Goal: Task Accomplishment & Management: Use online tool/utility

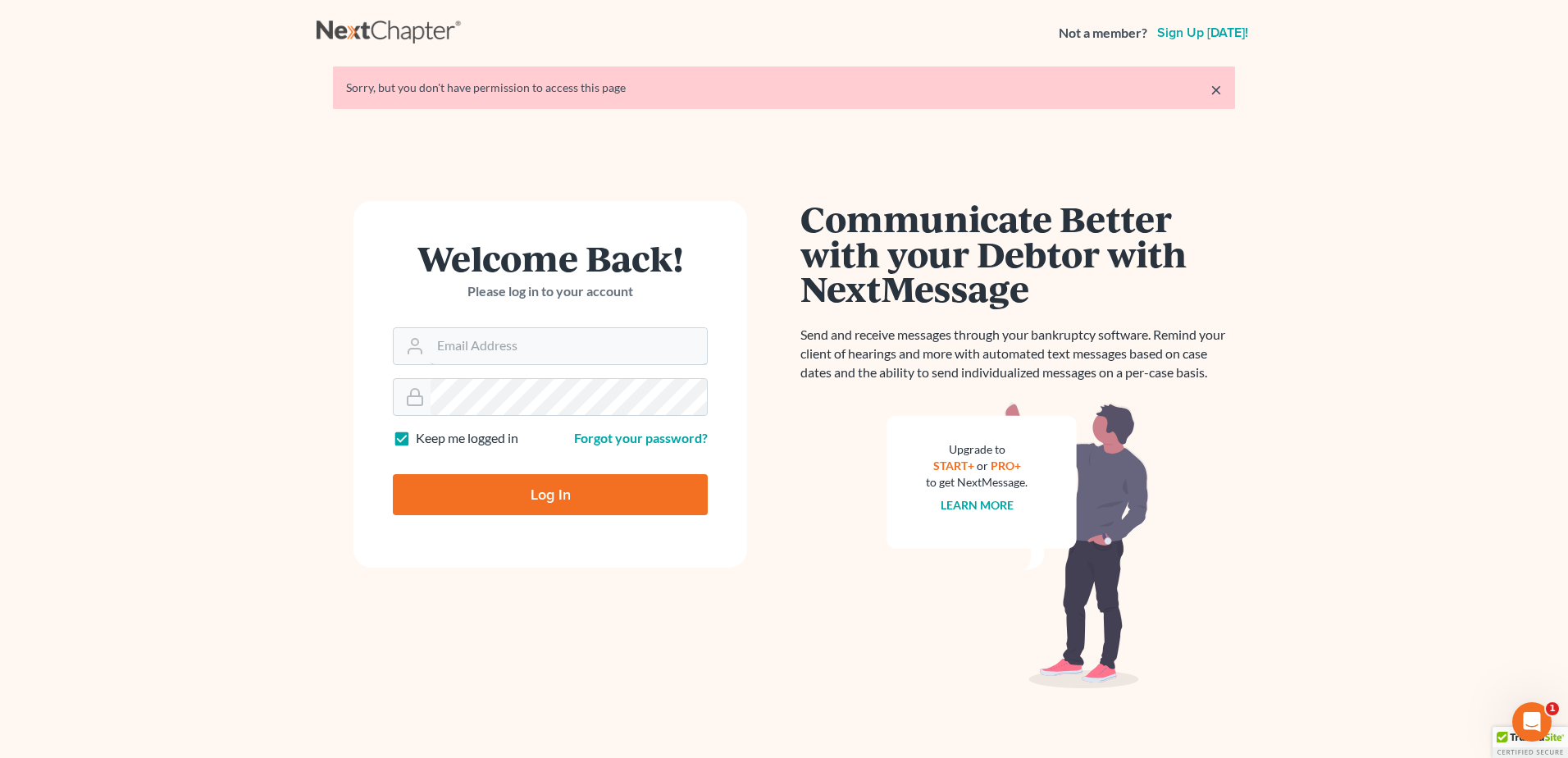
type input "[EMAIL_ADDRESS][DOMAIN_NAME]"
click at [530, 499] on input "Log In" at bounding box center [550, 493] width 315 height 41
type input "Thinking..."
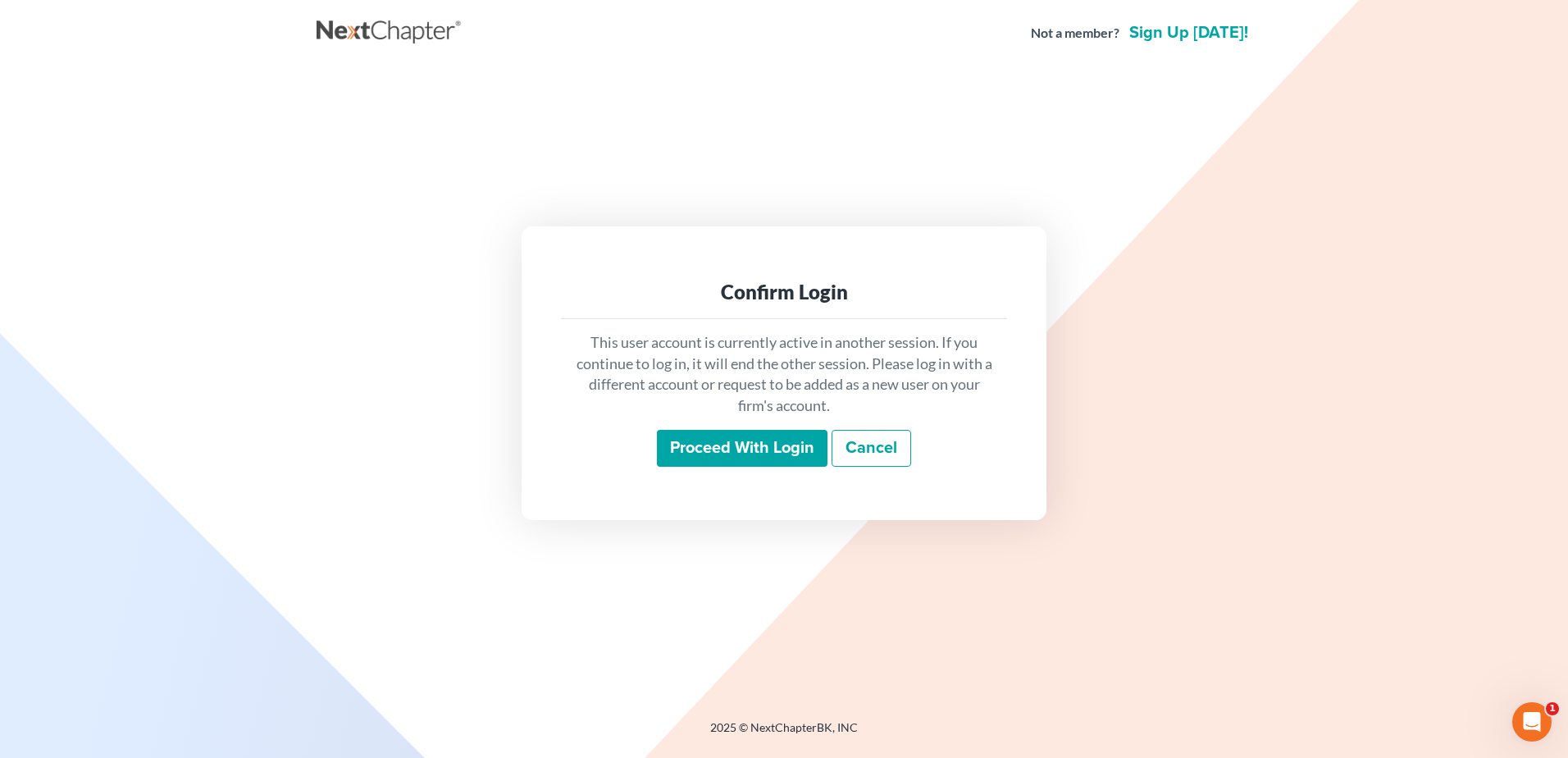
click at [773, 448] on input "Proceed with login" at bounding box center [741, 449] width 170 height 38
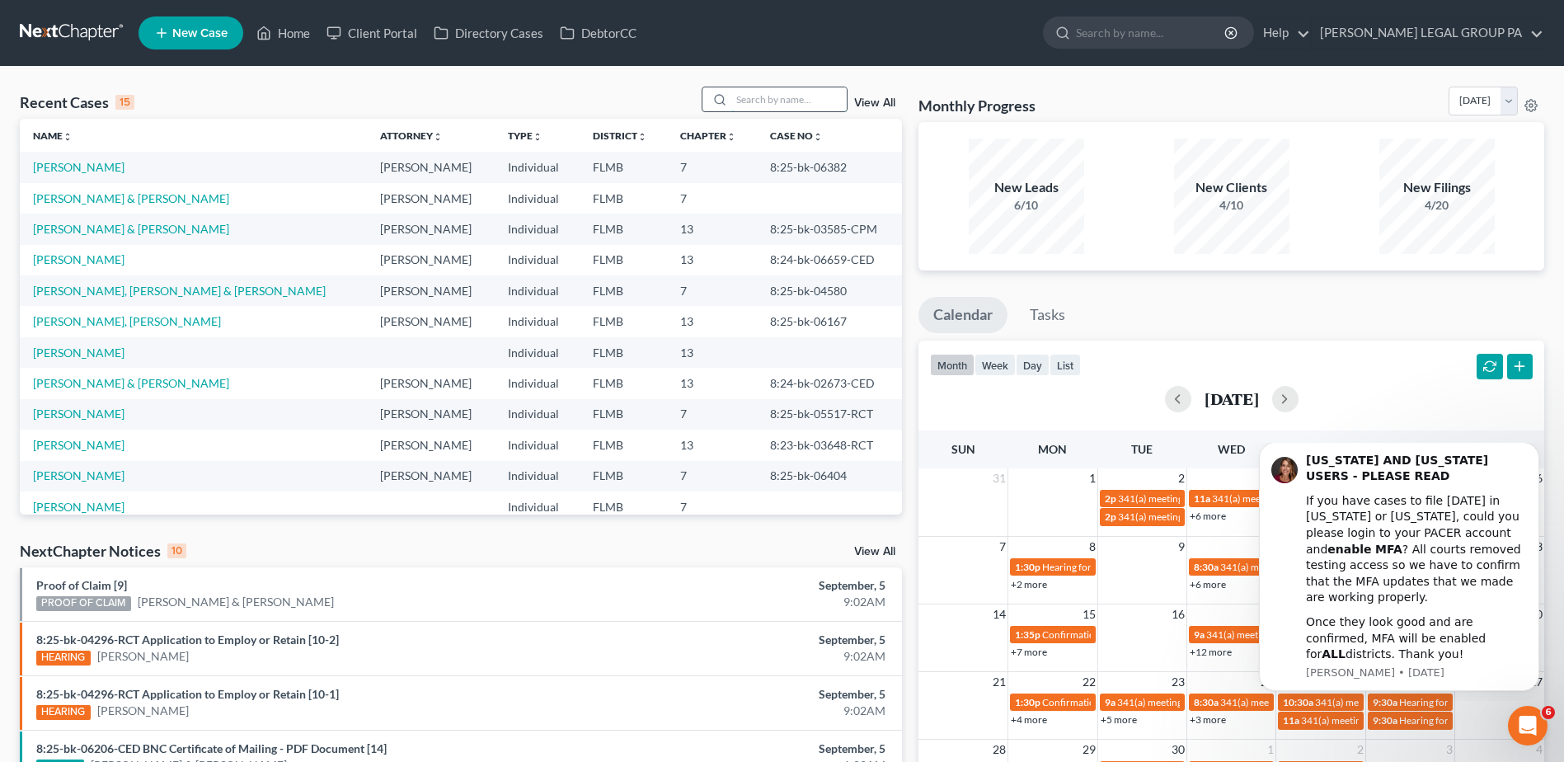
click at [744, 108] on input "search" at bounding box center [788, 99] width 115 height 24
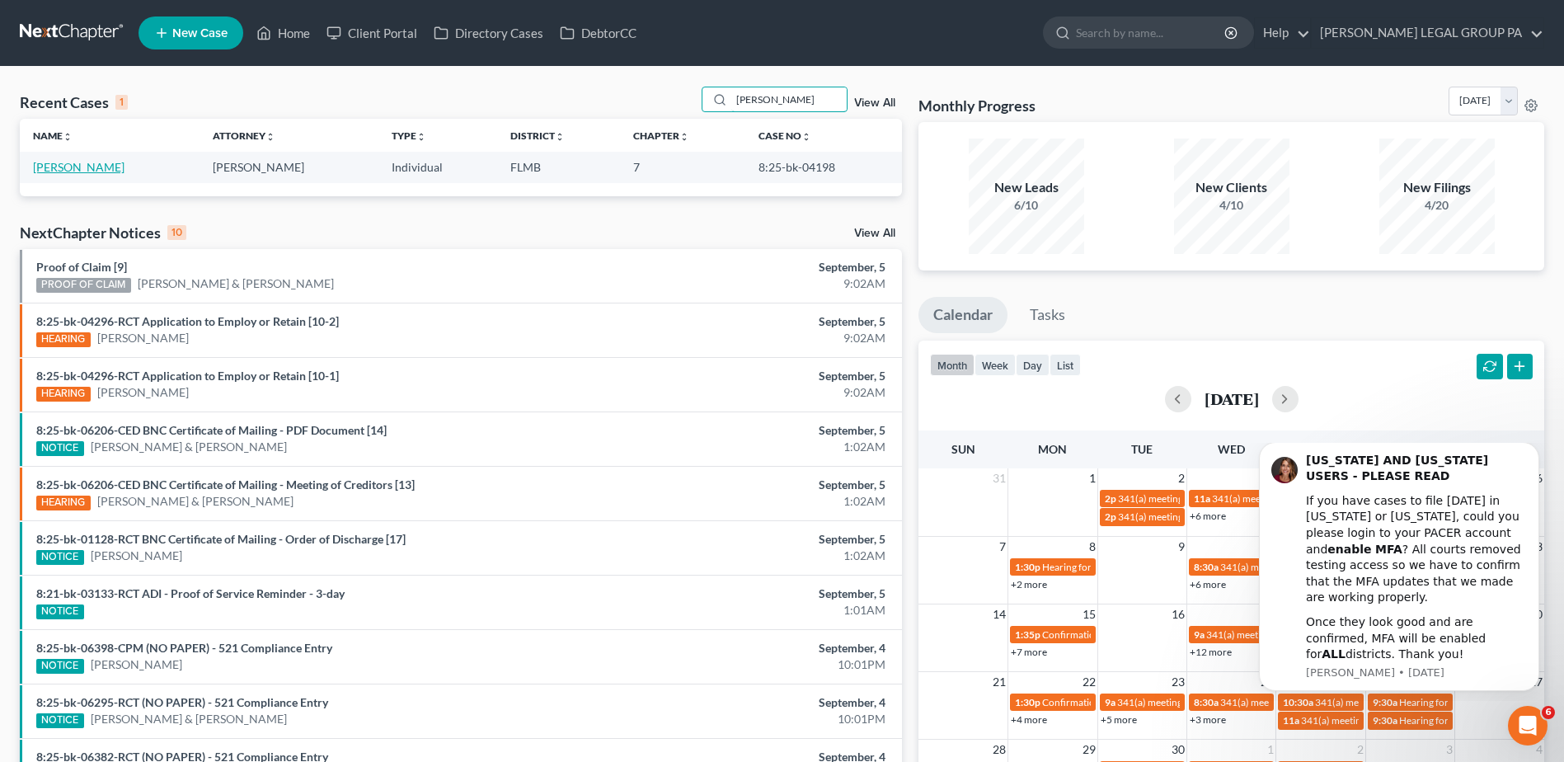
type input "sutak"
click at [78, 170] on link "Sutak, Richard" at bounding box center [78, 167] width 91 height 14
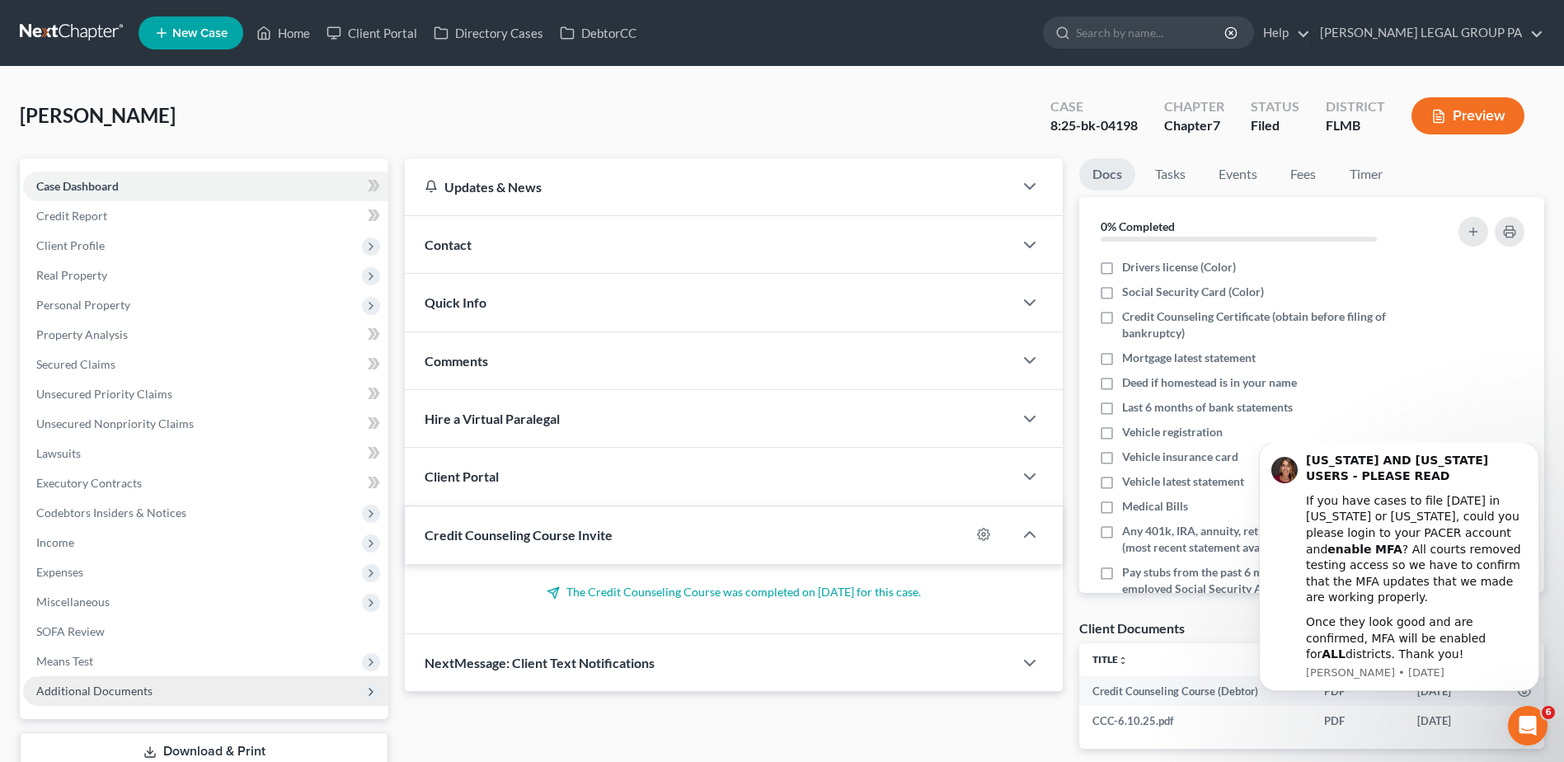
click at [101, 694] on span "Additional Documents" at bounding box center [94, 690] width 116 height 14
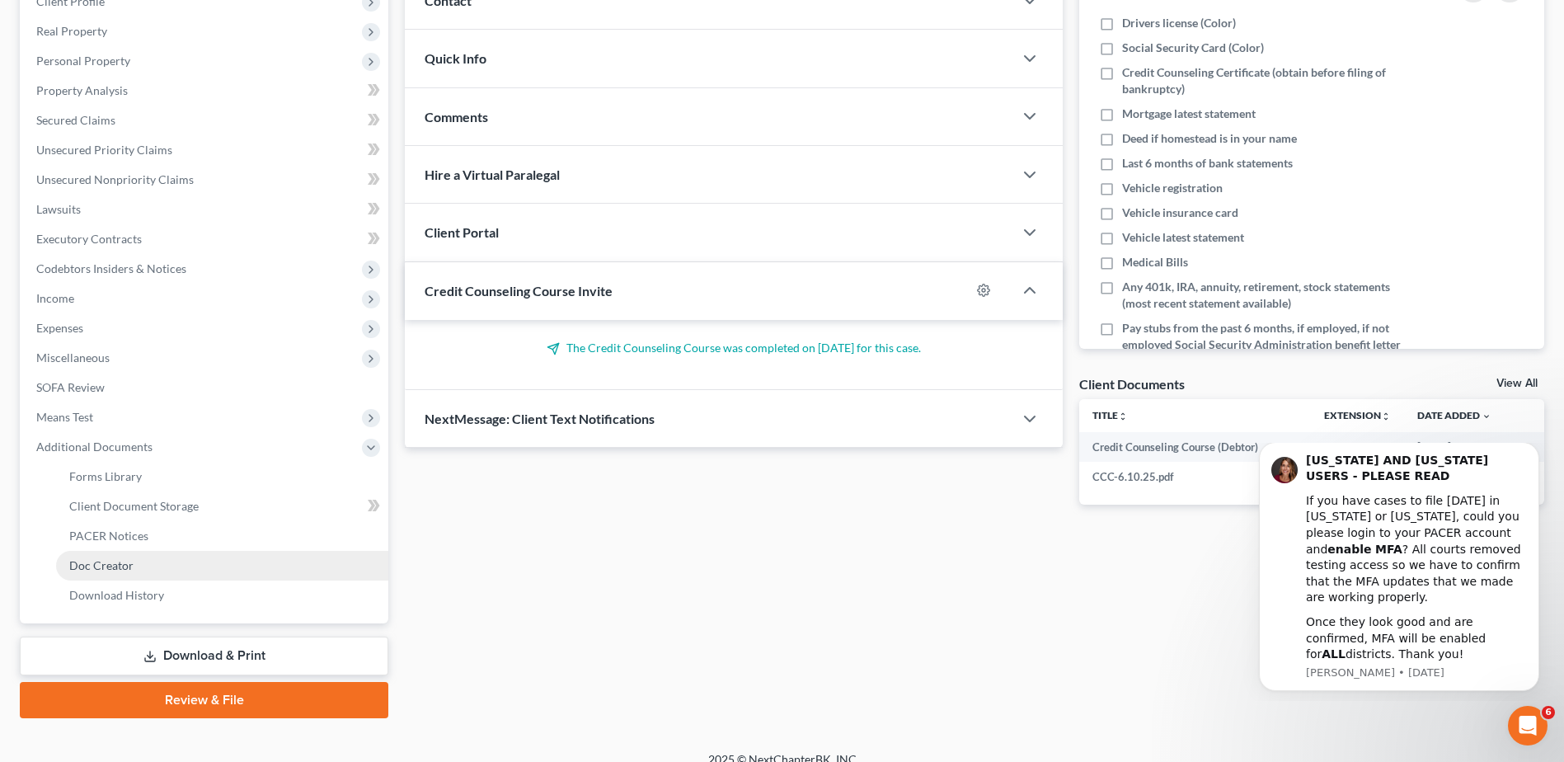
scroll to position [247, 0]
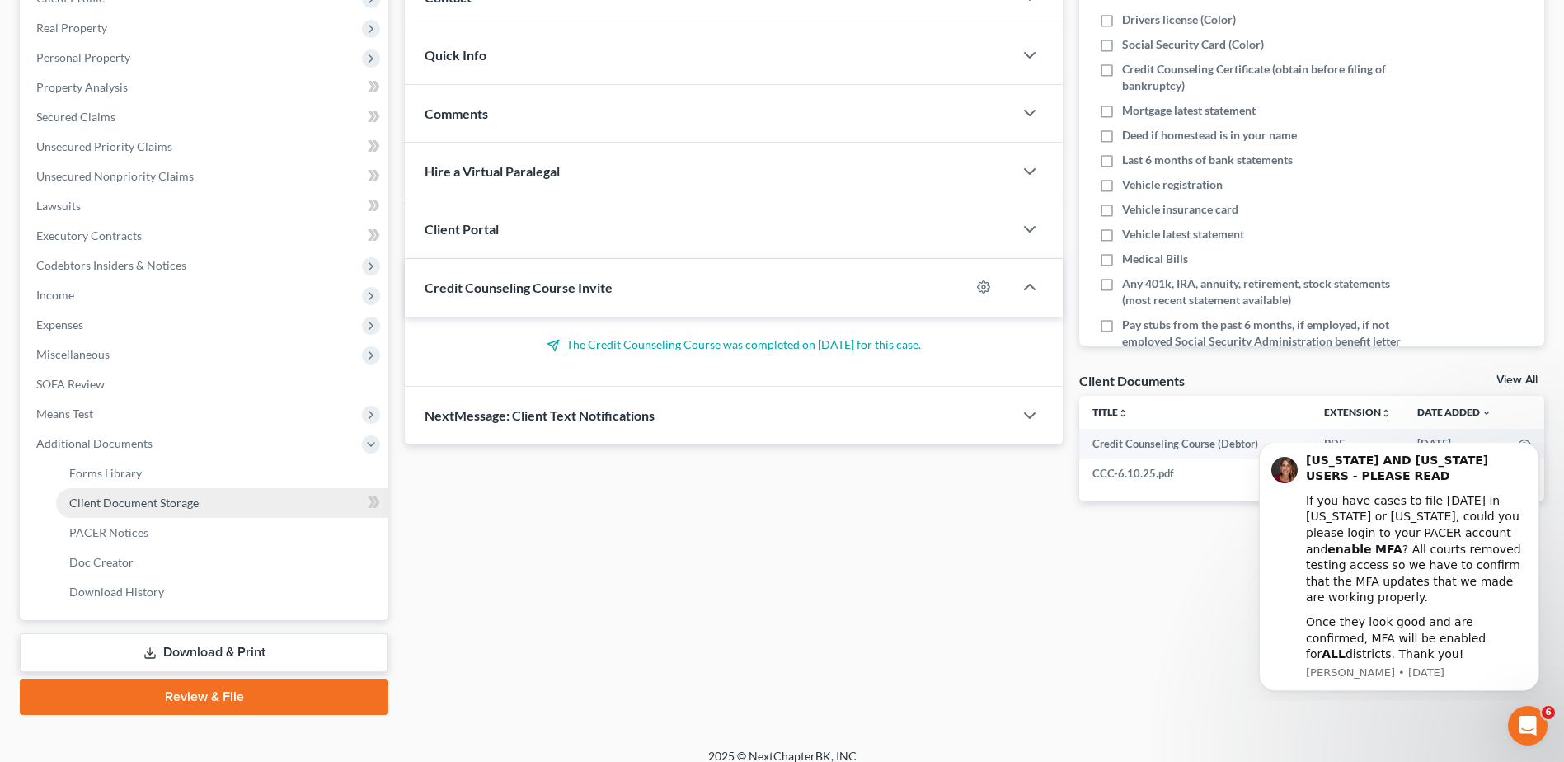
click at [124, 504] on span "Client Document Storage" at bounding box center [133, 502] width 129 height 14
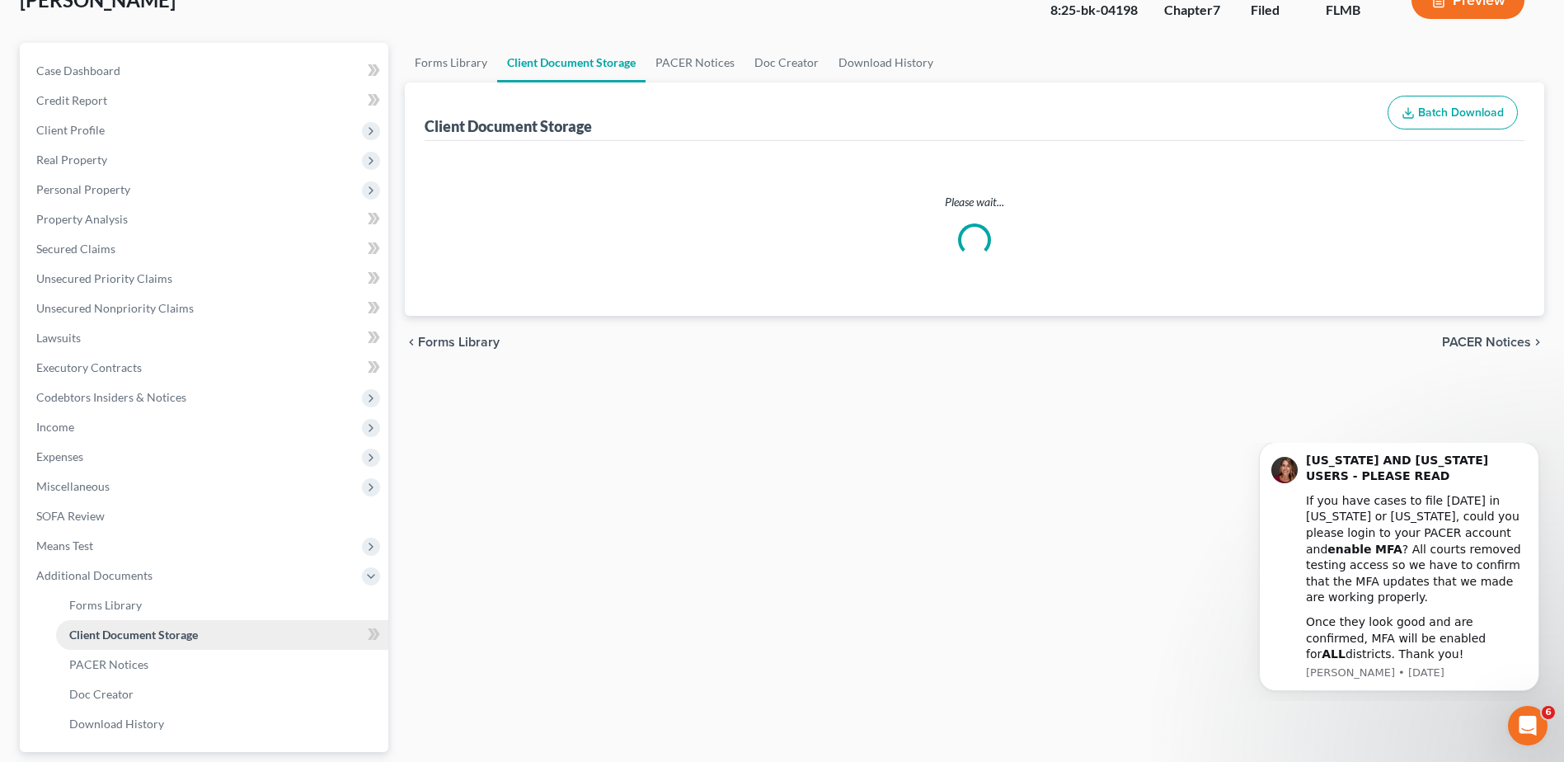
select select "9"
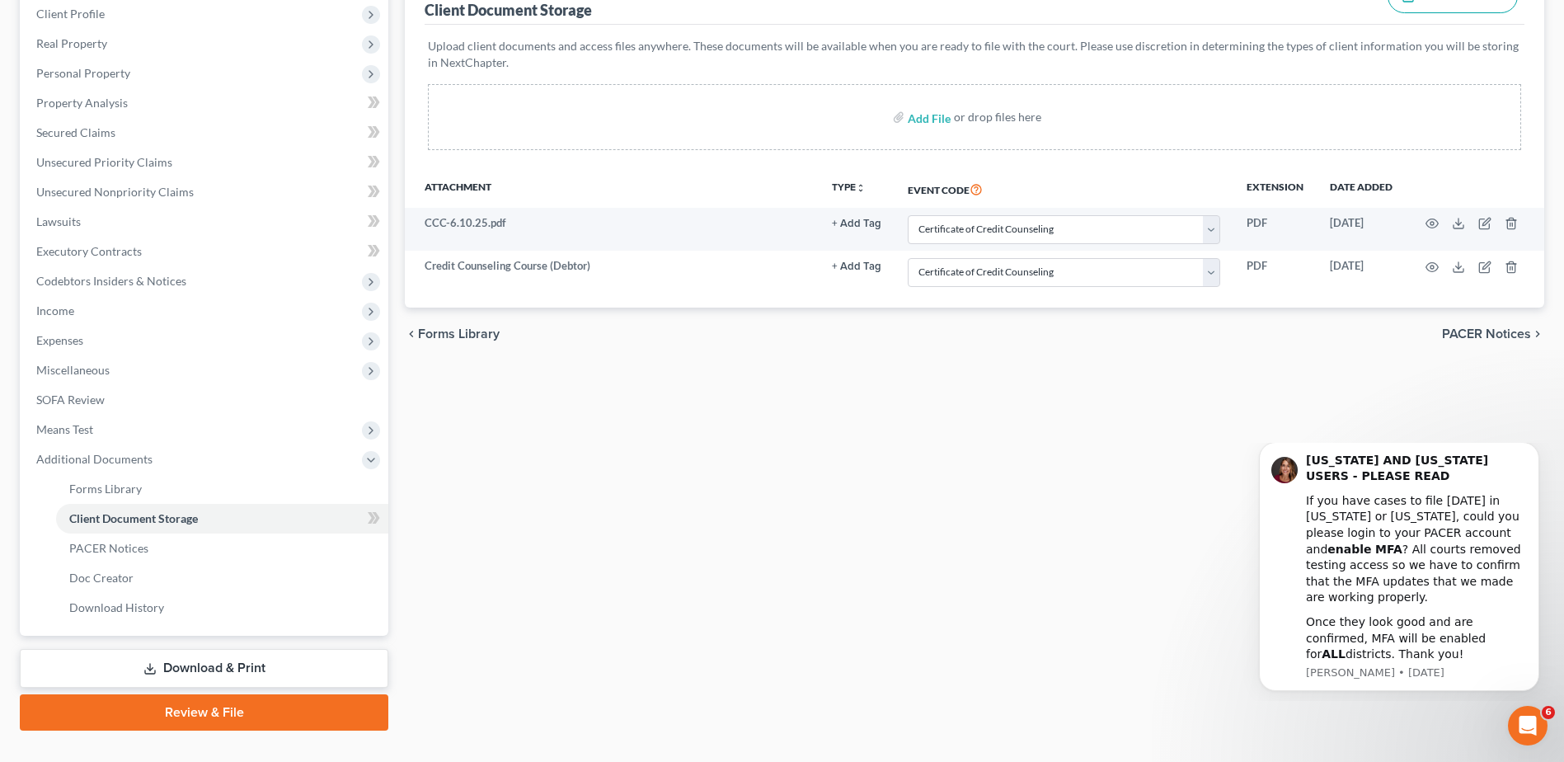
scroll to position [263, 0]
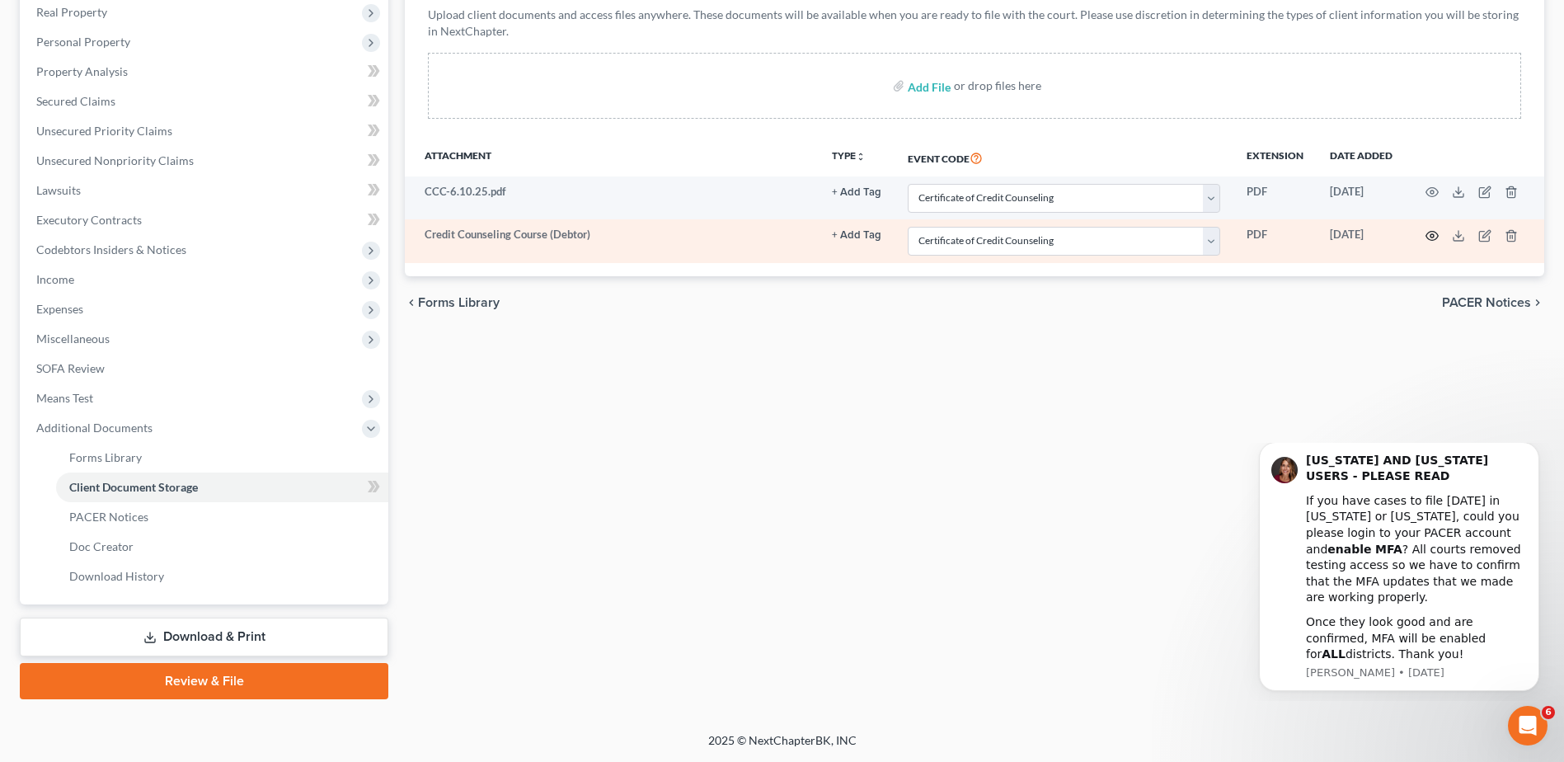
click at [1428, 232] on icon "button" at bounding box center [1432, 235] width 12 height 9
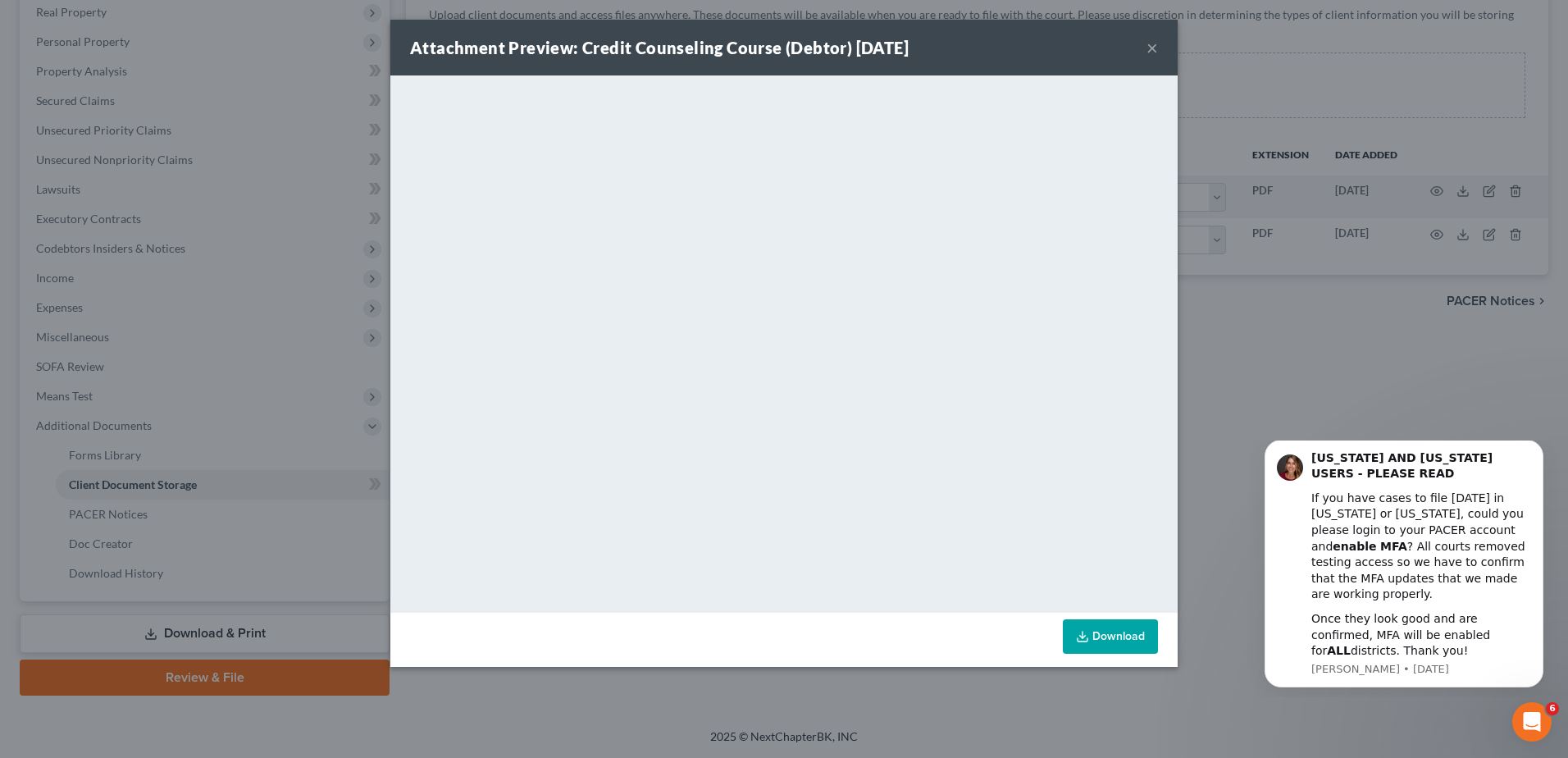
click at [1151, 49] on button "×" at bounding box center [1152, 48] width 12 height 20
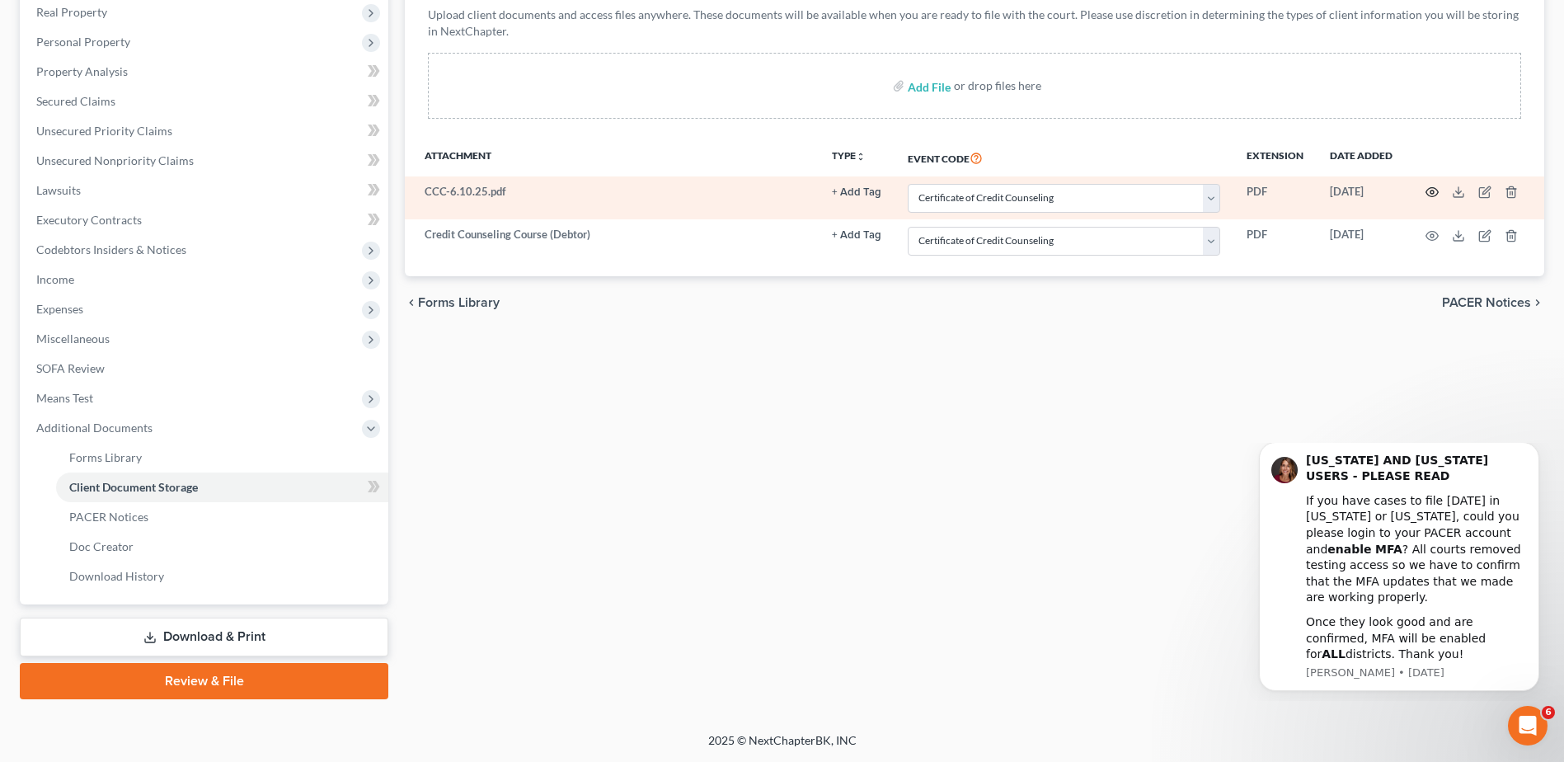
click at [1429, 192] on icon "button" at bounding box center [1431, 191] width 13 height 13
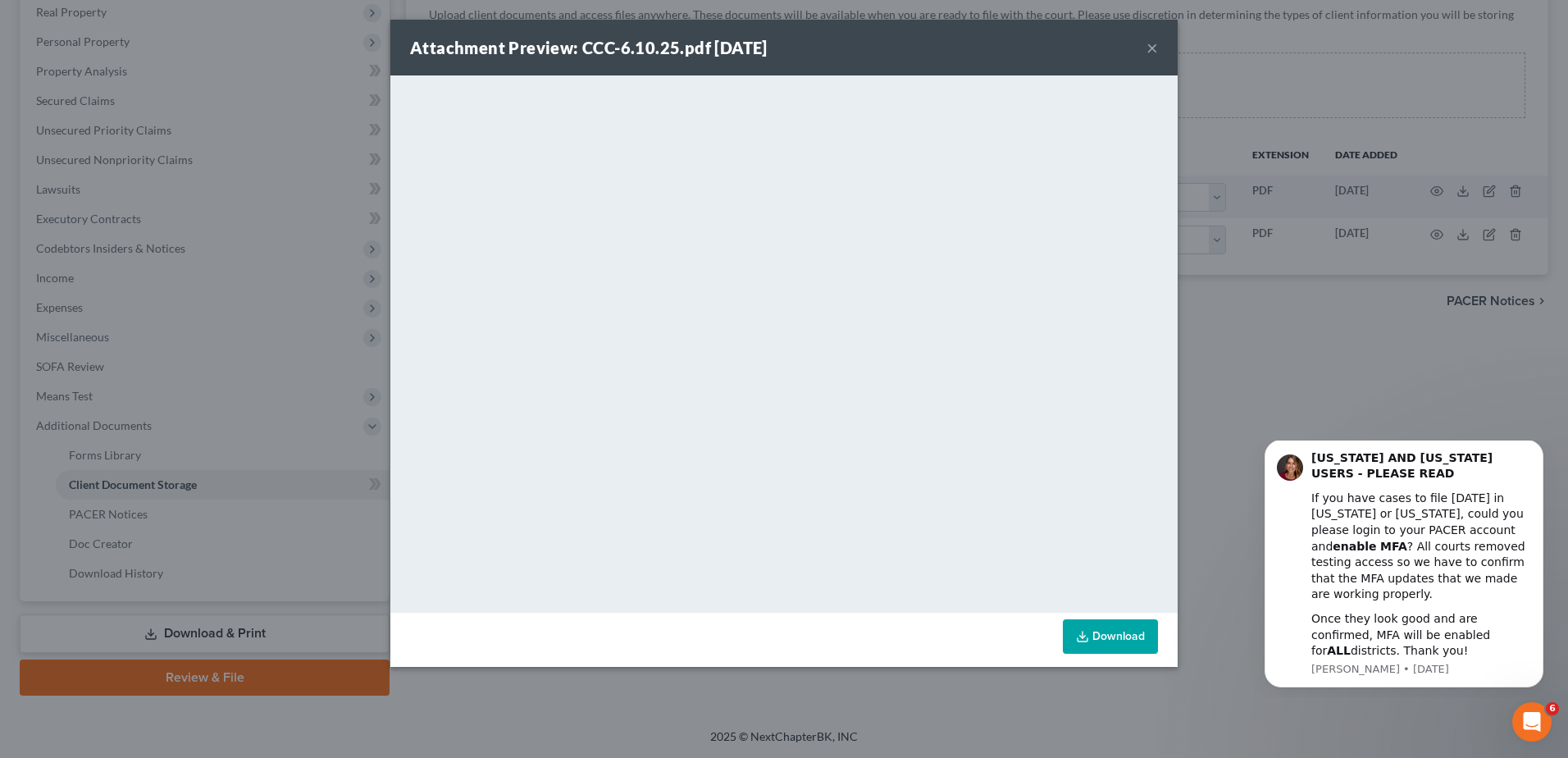
click at [1152, 47] on button "×" at bounding box center [1152, 48] width 12 height 20
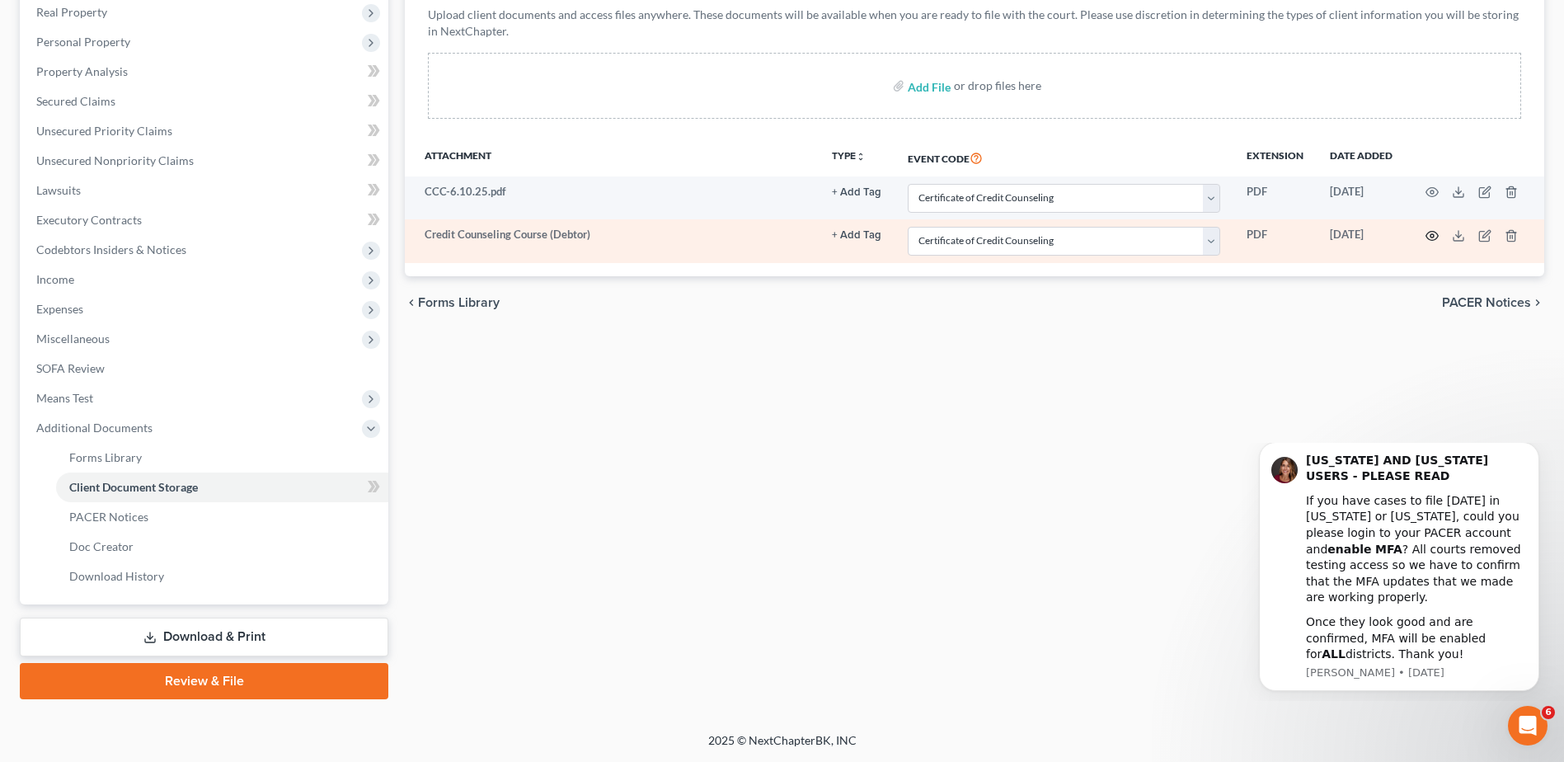
click at [1435, 237] on icon "button" at bounding box center [1431, 235] width 13 height 13
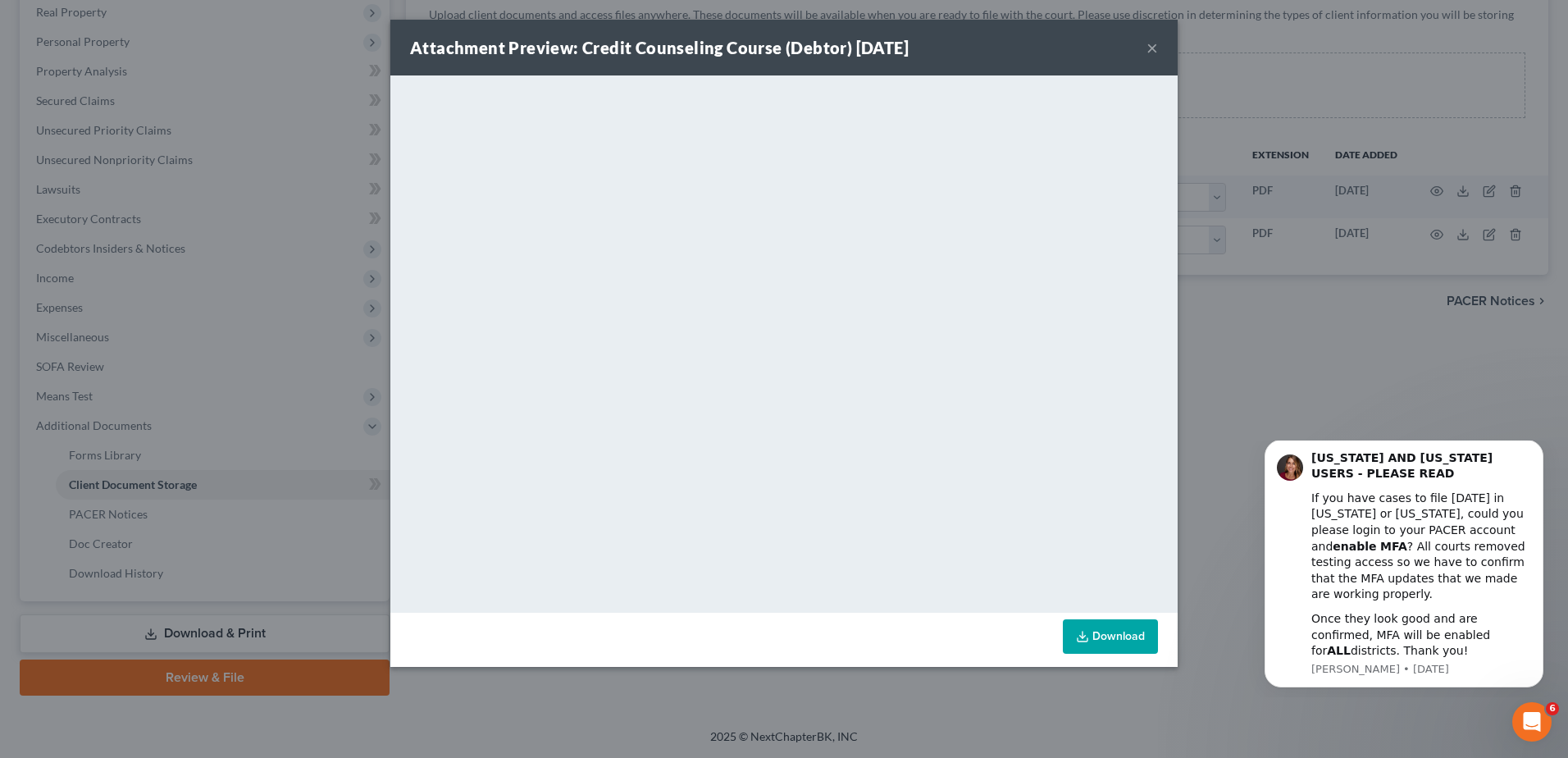
click at [1151, 51] on button "×" at bounding box center [1152, 48] width 12 height 20
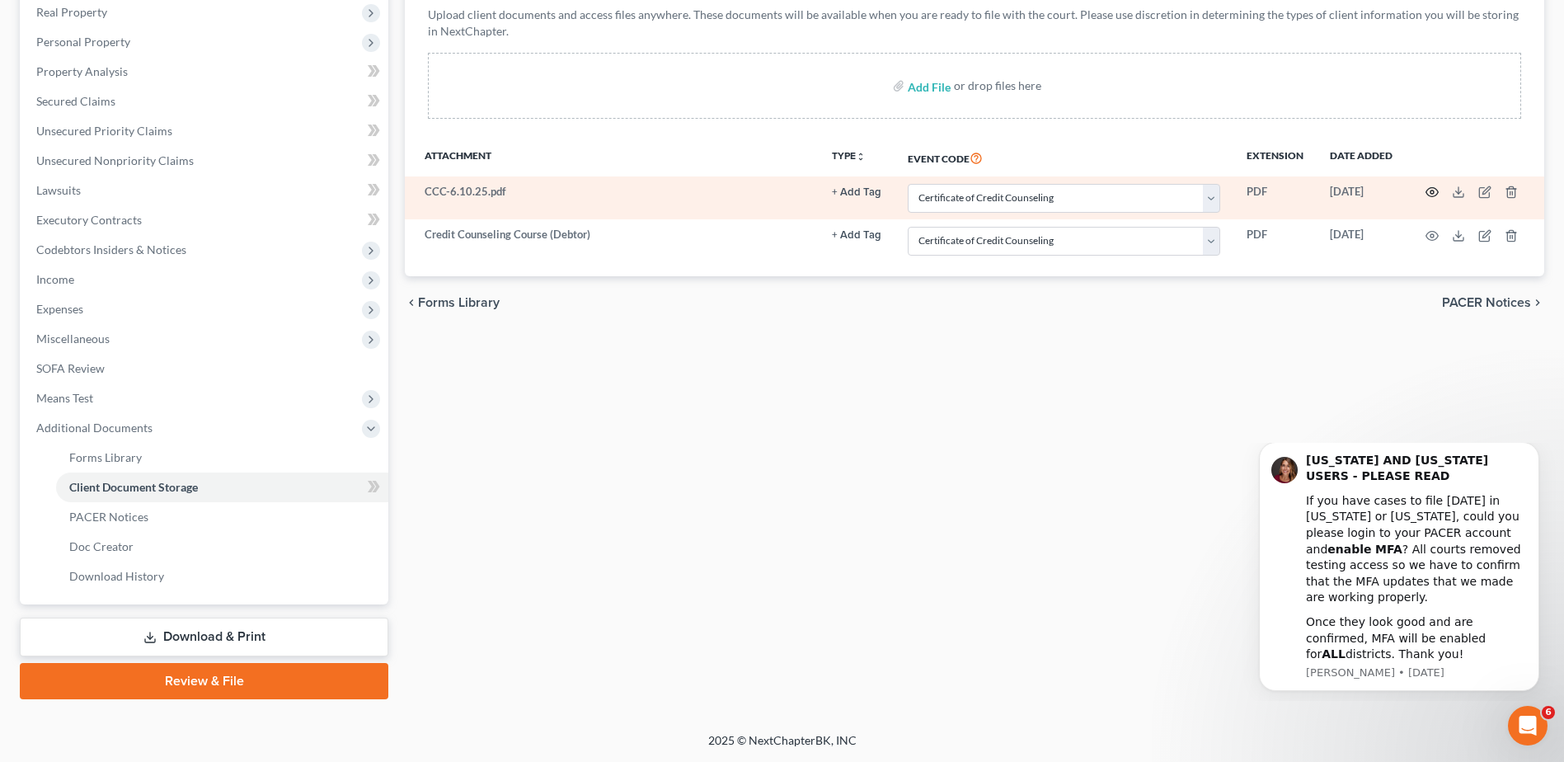
click at [1431, 194] on circle "button" at bounding box center [1431, 191] width 3 height 3
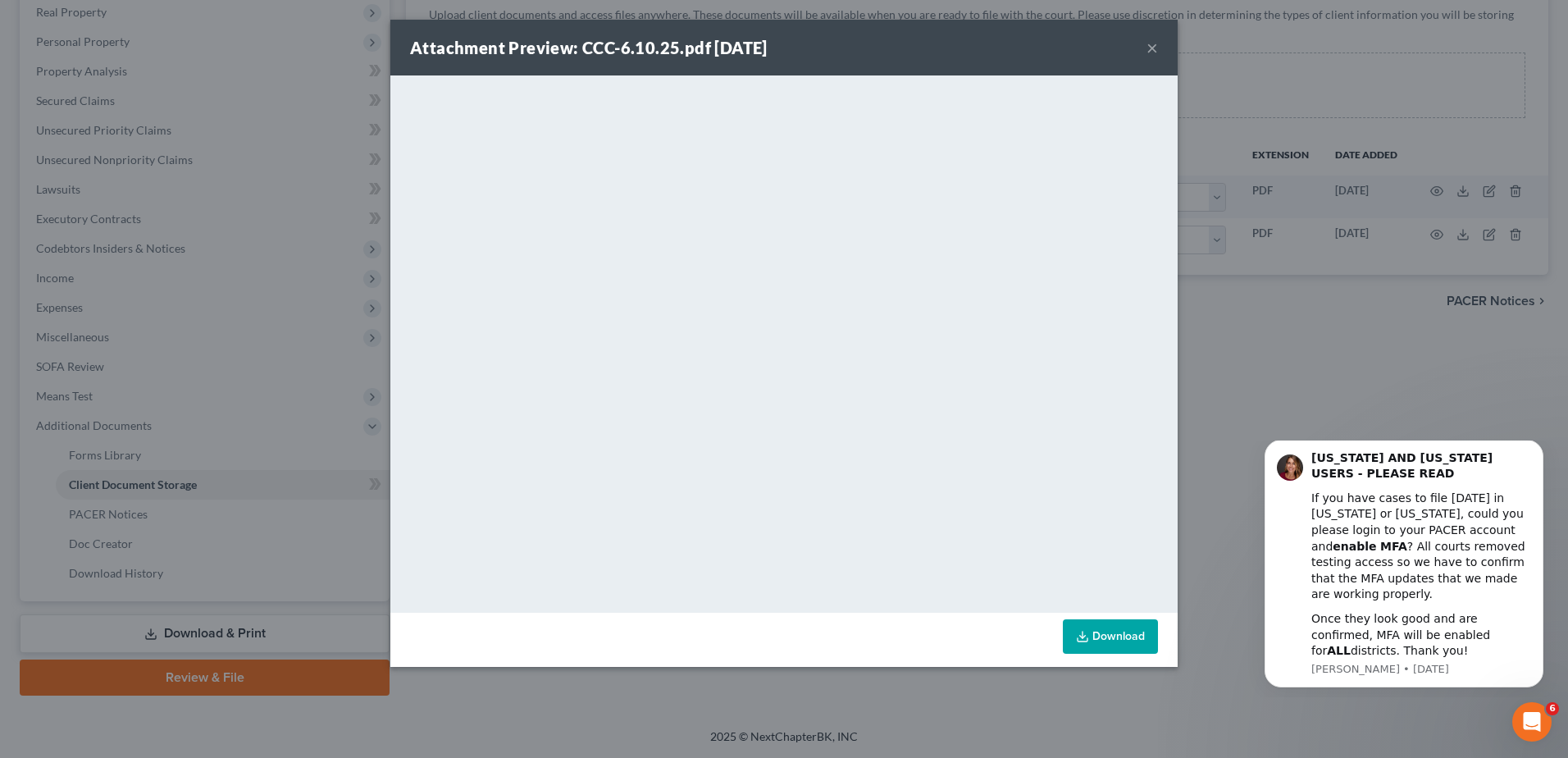
click at [1155, 45] on button "×" at bounding box center [1152, 48] width 12 height 20
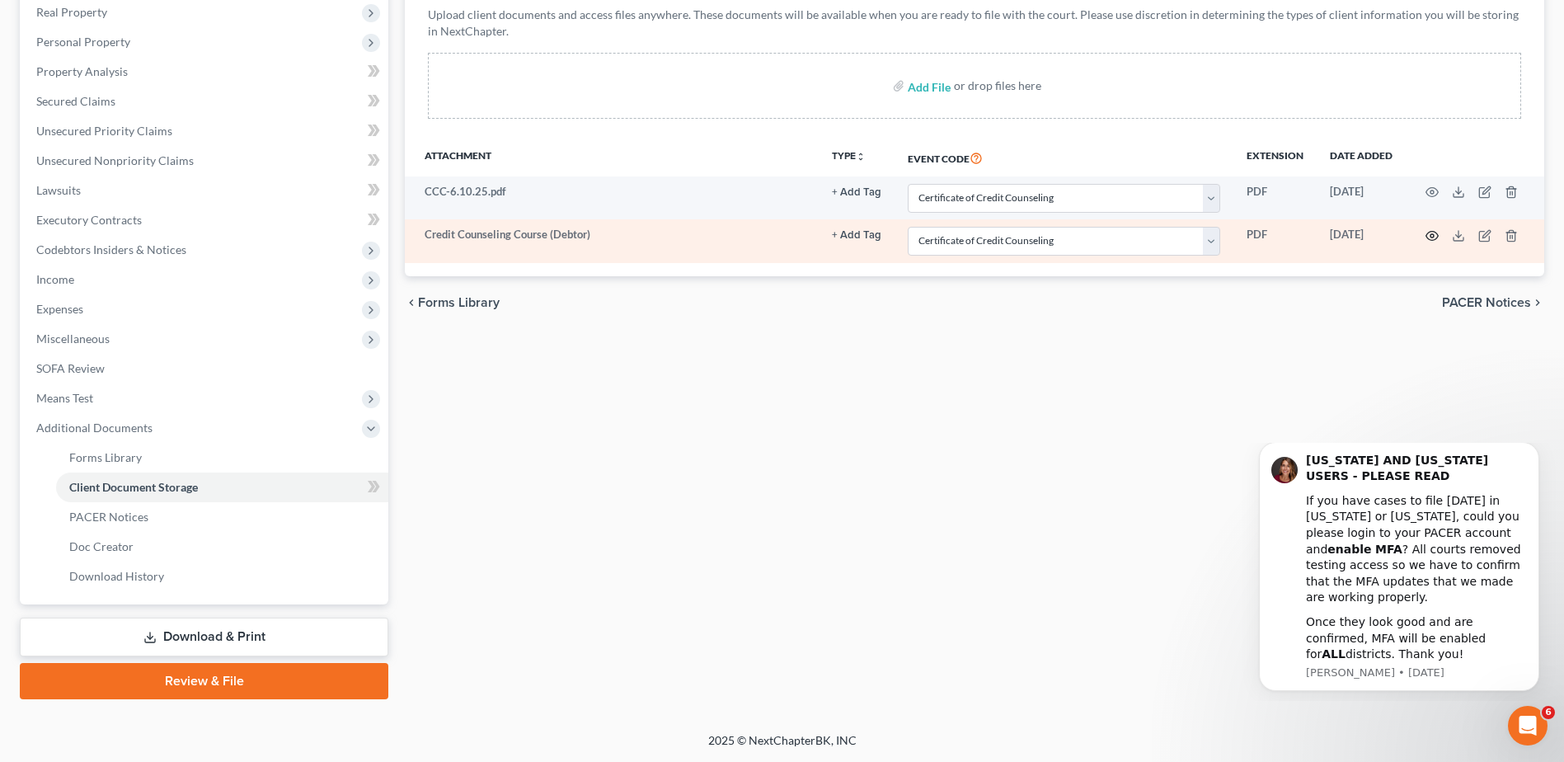
click at [1433, 233] on icon "button" at bounding box center [1431, 235] width 13 height 13
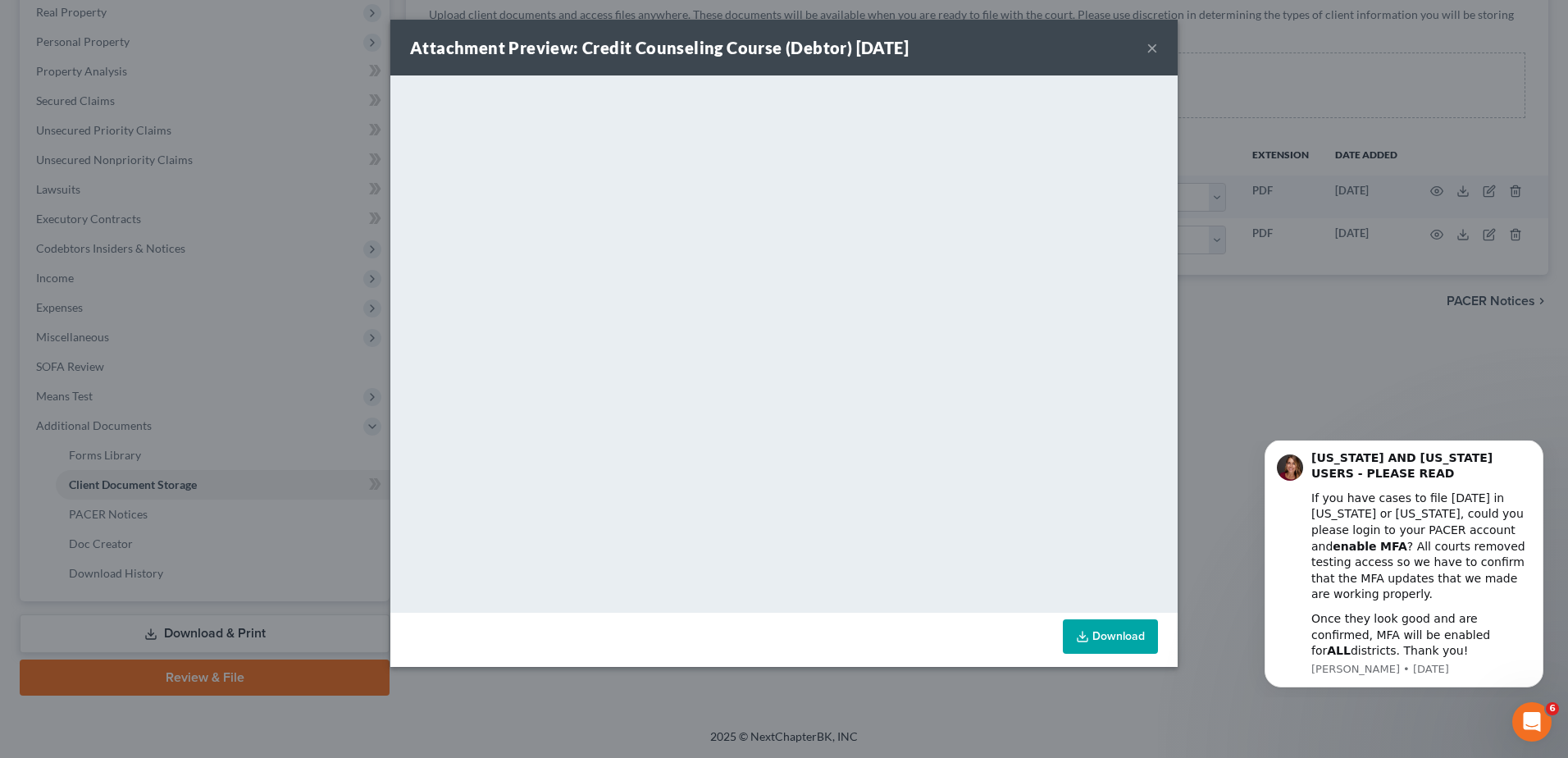
click at [1151, 54] on button "×" at bounding box center [1152, 48] width 12 height 20
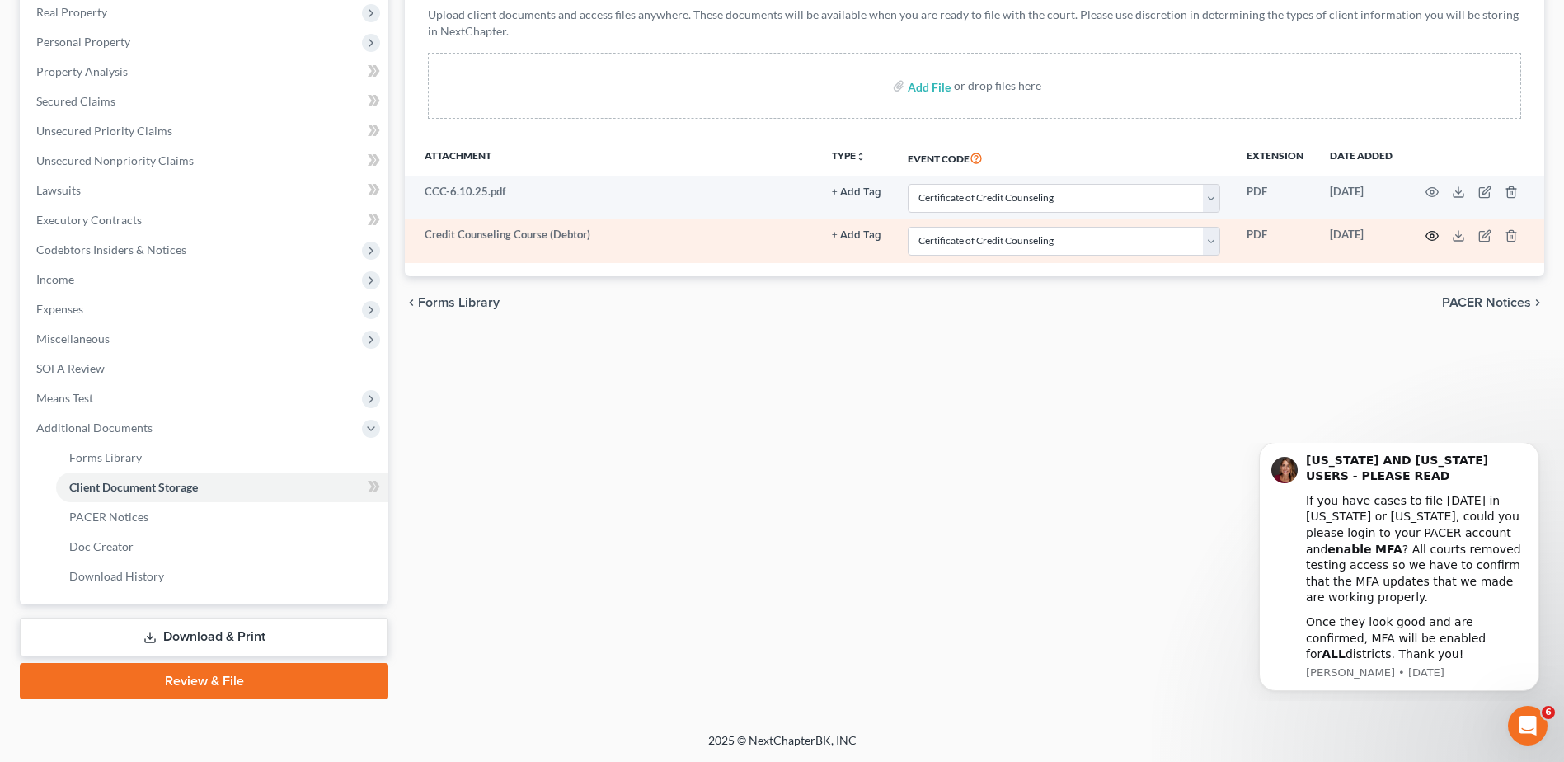
click at [1432, 237] on icon "button" at bounding box center [1431, 235] width 13 height 13
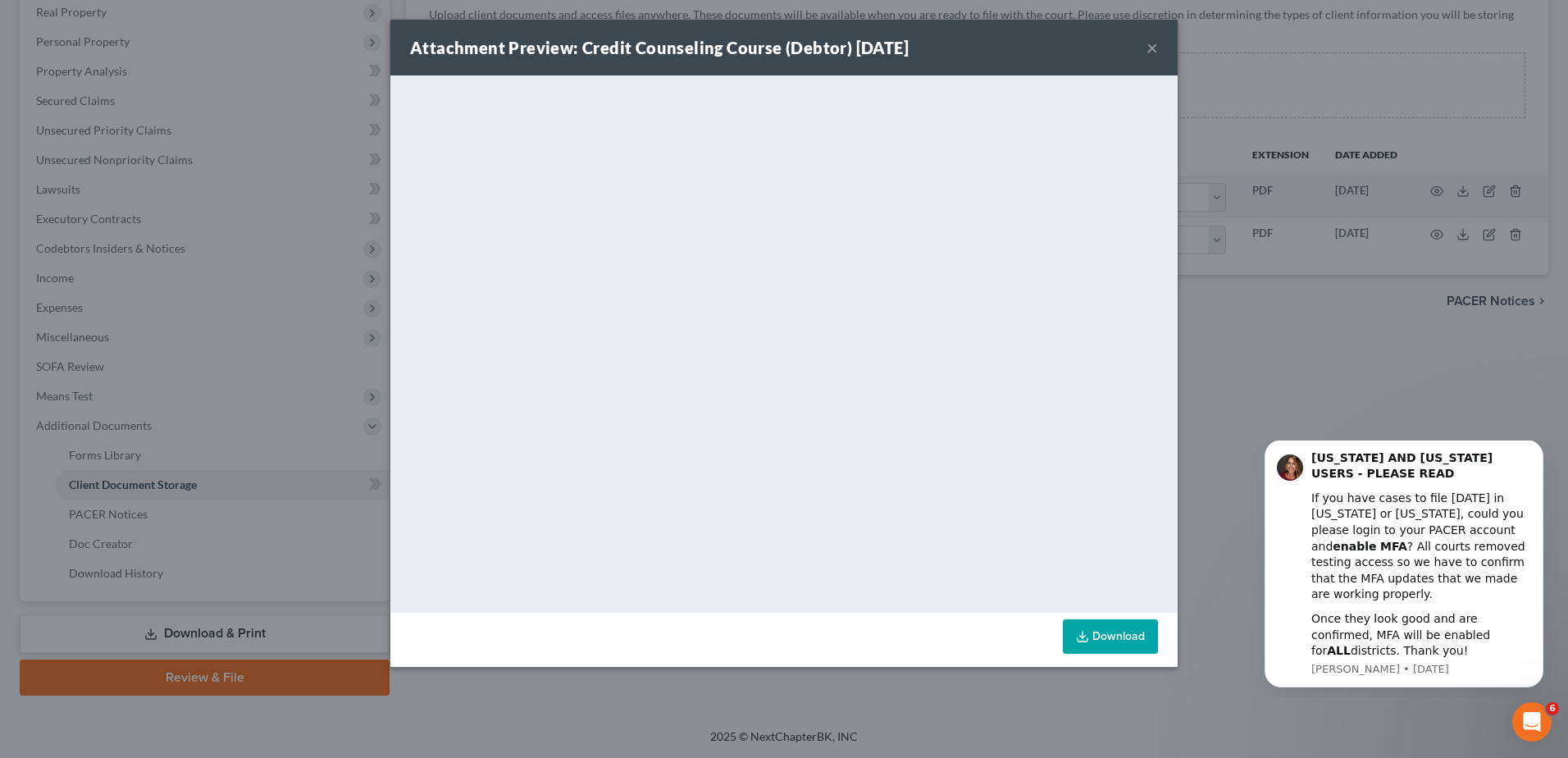
click at [1150, 47] on button "×" at bounding box center [1152, 48] width 12 height 20
